Goal: Navigation & Orientation: Find specific page/section

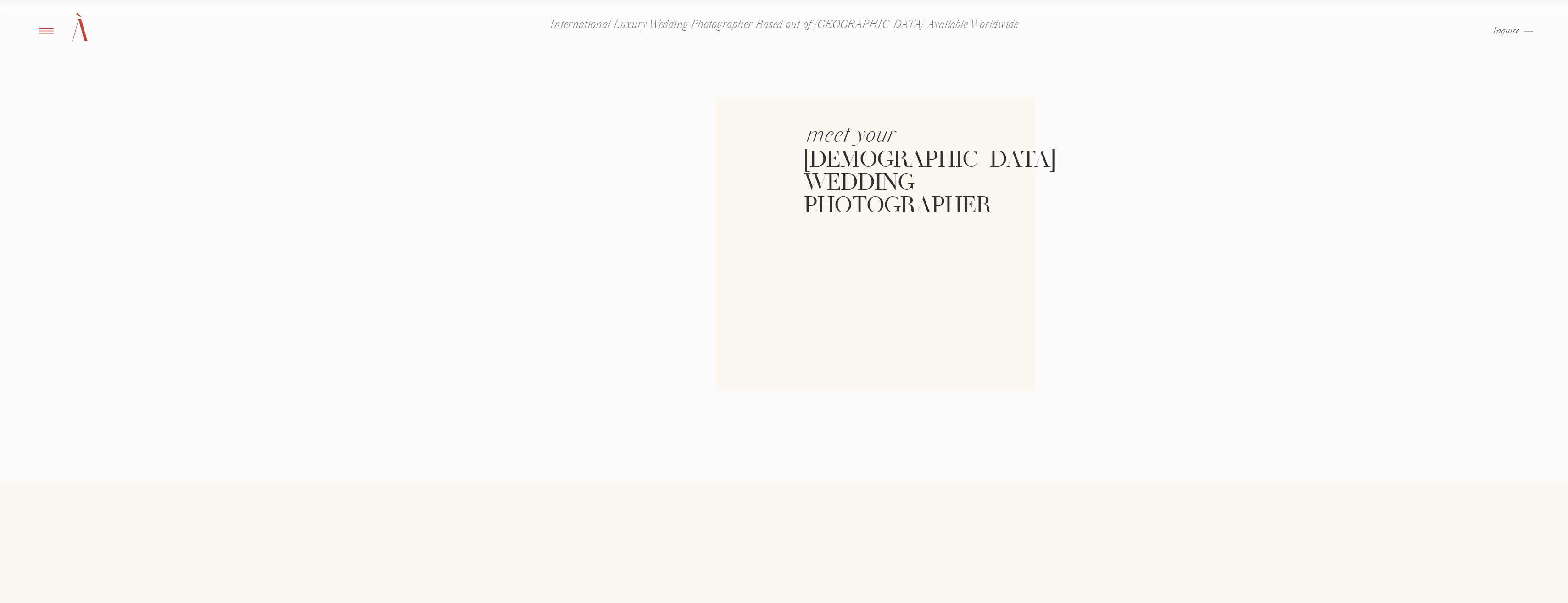
scroll to position [1835, 0]
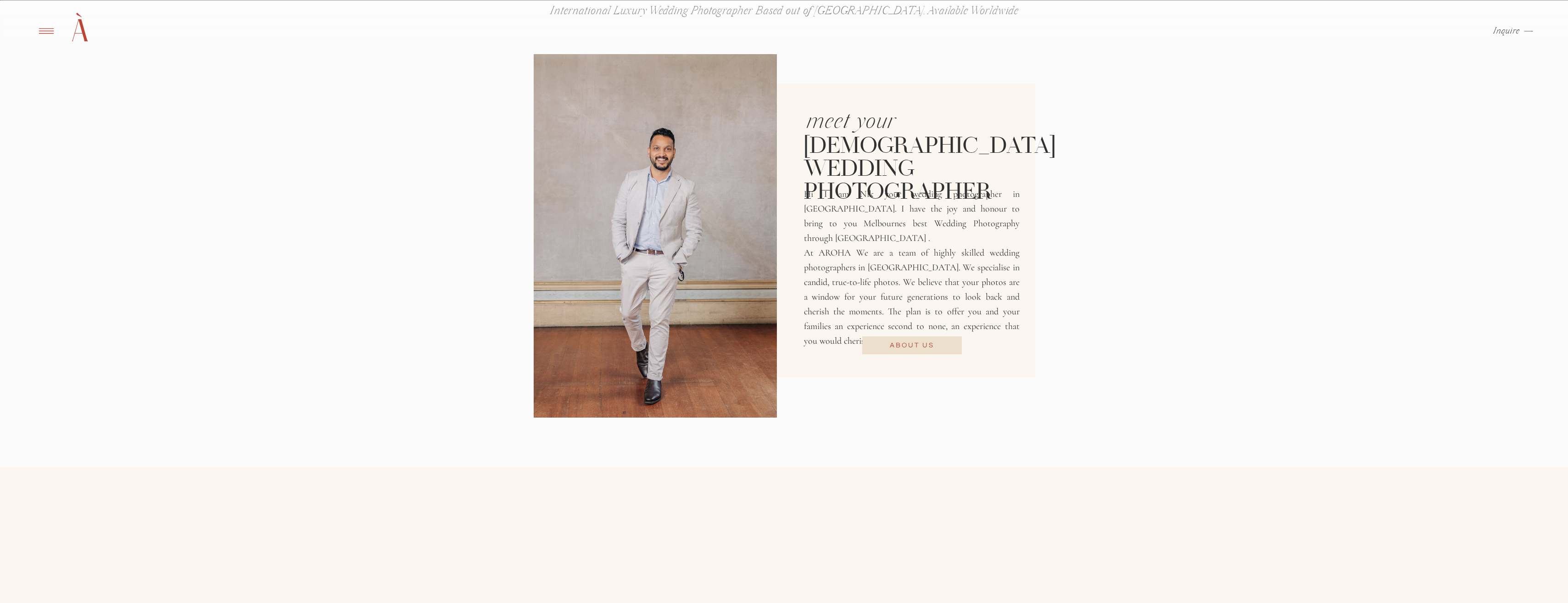
click at [902, 343] on h3 "About us" at bounding box center [912, 345] width 51 height 11
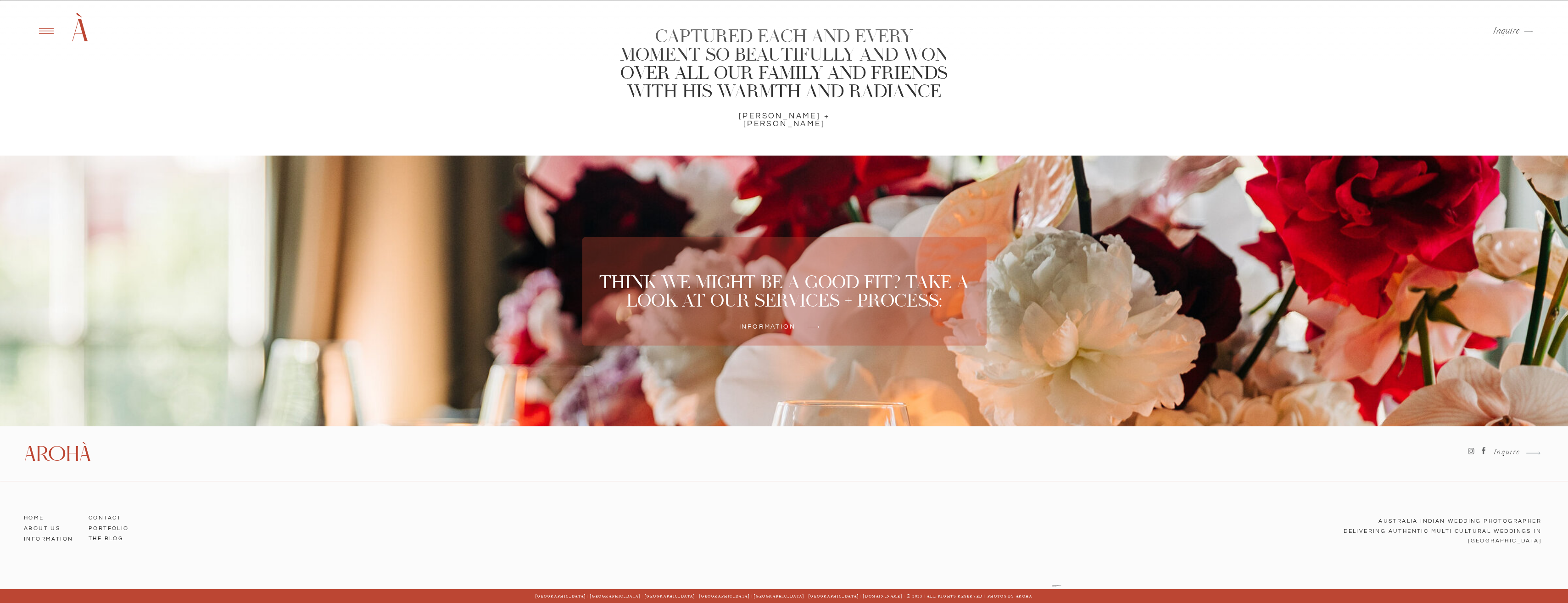
scroll to position [2702, 0]
click at [763, 330] on div at bounding box center [784, 290] width 404 height 108
click at [762, 325] on h3 "Information" at bounding box center [767, 326] width 91 height 6
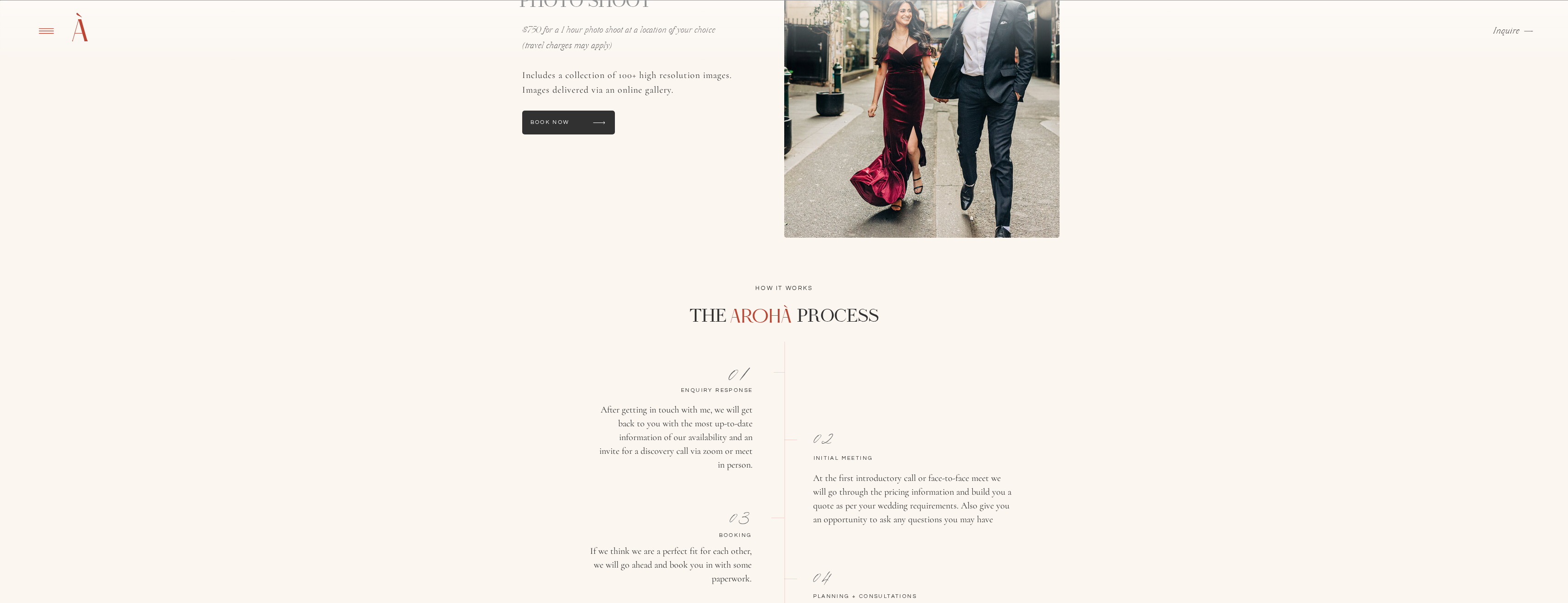
scroll to position [1284, 0]
